Goal: Contribute content: Contribute content

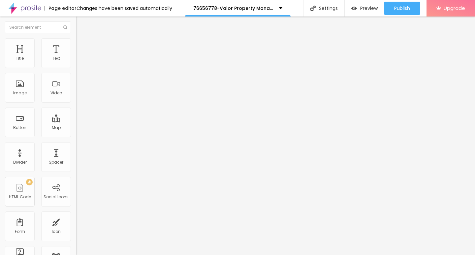
click at [76, 57] on span "Add image" at bounding box center [89, 54] width 27 height 6
click at [82, 46] on span "Style" at bounding box center [87, 43] width 10 height 6
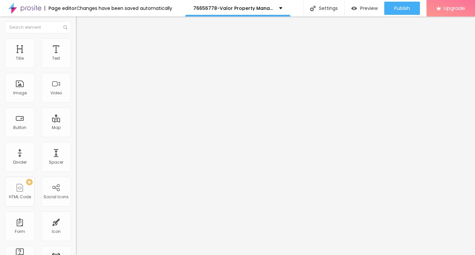
type input "85"
type input "60"
type input "50"
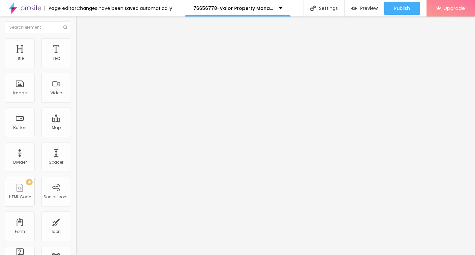
type input "50"
type input "30"
type input "20"
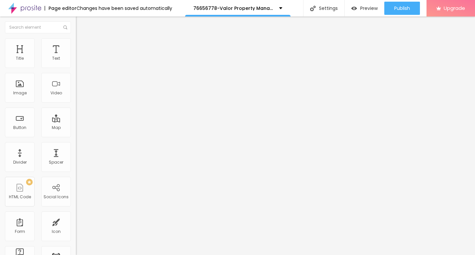
type input "10"
drag, startPoint x: 69, startPoint y: 70, endPoint x: 0, endPoint y: 70, distance: 69.0
type input "10"
click at [76, 68] on input "range" at bounding box center [97, 64] width 43 height 5
click at [81, 26] on img "button" at bounding box center [83, 23] width 5 height 5
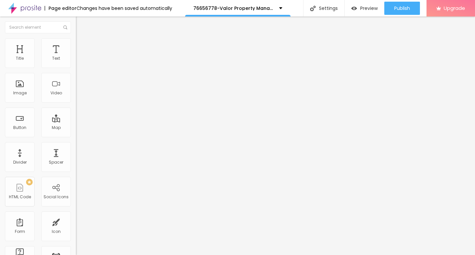
click at [76, 63] on button "button" at bounding box center [80, 59] width 9 height 7
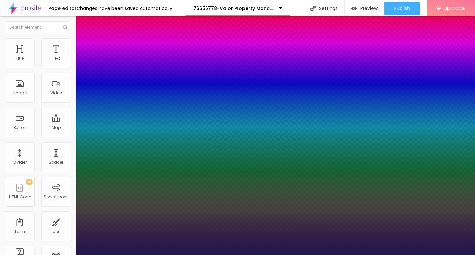
type input "1"
type input "15"
type input "1"
type input "16"
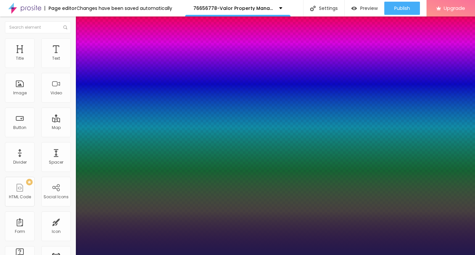
type input "16"
type input "1"
type input "19"
type input "1"
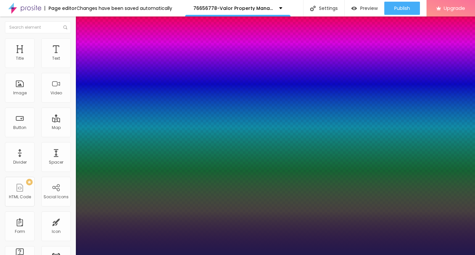
type input "20"
type input "1"
type input "21"
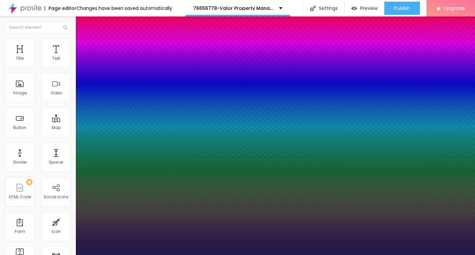
type input "1"
type input "22"
type input "1"
type input "23"
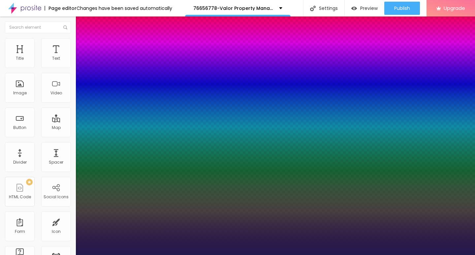
type input "23"
type input "1"
type input "24"
type input "1"
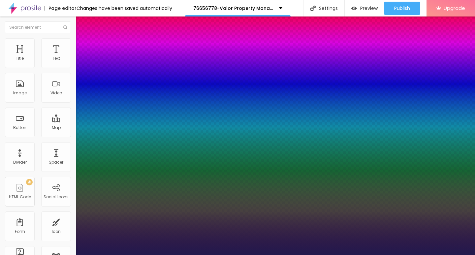
type input "25"
type input "1"
drag, startPoint x: 88, startPoint y: 111, endPoint x: 94, endPoint y: 112, distance: 5.6
type input "25"
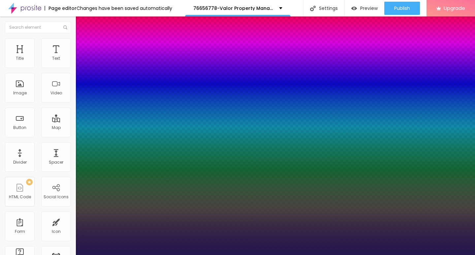
click at [203, 255] on div at bounding box center [237, 255] width 475 height 0
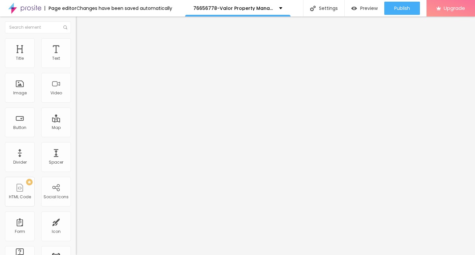
click at [81, 25] on img "button" at bounding box center [83, 23] width 5 height 5
click at [76, 62] on input "Click me" at bounding box center [115, 58] width 79 height 7
drag, startPoint x: 34, startPoint y: 74, endPoint x: 5, endPoint y: 74, distance: 29.1
click at [76, 74] on div "Text Click me Align Size Default Small Default Big Link URL https:// Open in ne…" at bounding box center [114, 100] width 76 height 96
paste input "→ VIEW DOCUMENT HERE"
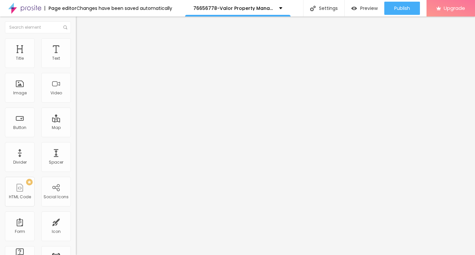
type input "→ VIEW DOCUMENT HERE"
click at [76, 135] on input "https://" at bounding box center [115, 132] width 79 height 7
drag, startPoint x: 39, startPoint y: 136, endPoint x: 4, endPoint y: 136, distance: 35.3
click at [76, 136] on div "Text → VIEW DOCUMENT HERE Align Size Default Small Default Big Link URL https:/…" at bounding box center [114, 100] width 76 height 96
paste input "[DOMAIN_NAME]"
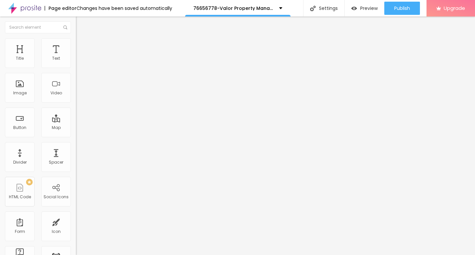
type input "[URL][DOMAIN_NAME]"
click at [76, 43] on li "Style" at bounding box center [114, 41] width 76 height 7
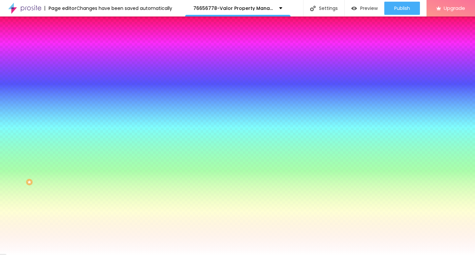
click at [79, 82] on icon "button" at bounding box center [81, 84] width 4 height 4
type input "17"
type input "18"
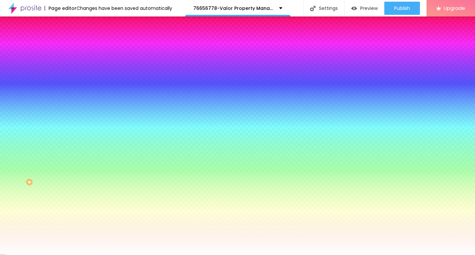
type input "19"
type input "20"
type input "21"
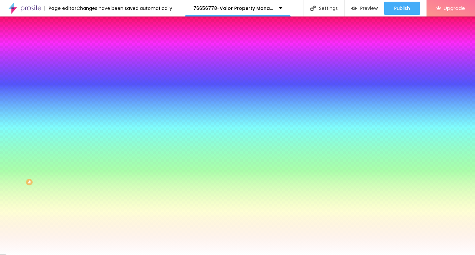
type input "21"
type input "22"
drag, startPoint x: 100, startPoint y: 128, endPoint x: 112, endPoint y: 127, distance: 11.9
type input "22"
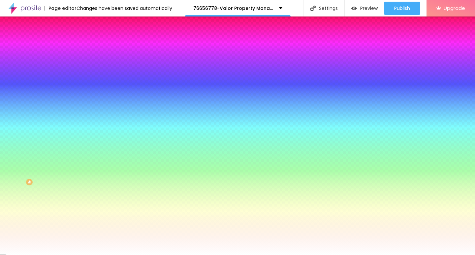
click at [217, 255] on div at bounding box center [237, 255] width 475 height 0
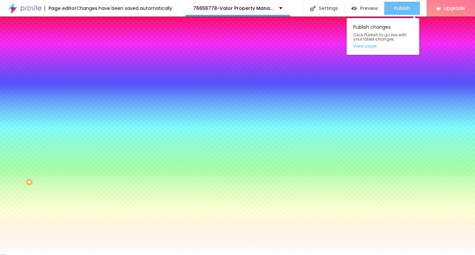
click at [400, 12] on div "Publish" at bounding box center [403, 8] width 16 height 13
